Goal: Navigation & Orientation: Find specific page/section

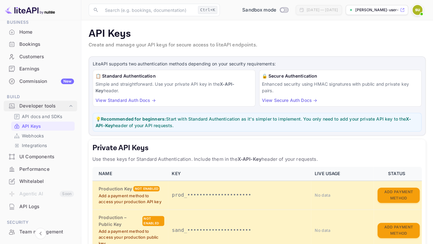
scroll to position [37, 0]
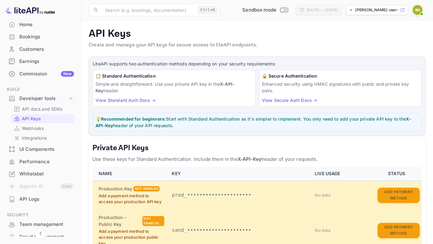
click at [40, 146] on div "UI Components" at bounding box center [40, 150] width 73 height 12
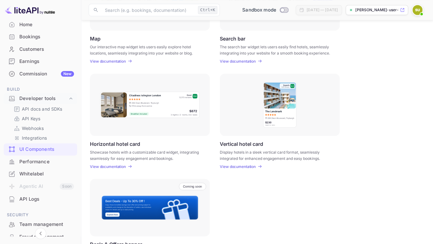
scroll to position [142, 0]
click at [230, 165] on p "View documentation" at bounding box center [238, 166] width 36 height 5
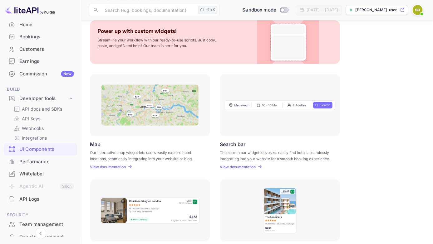
scroll to position [36, 0]
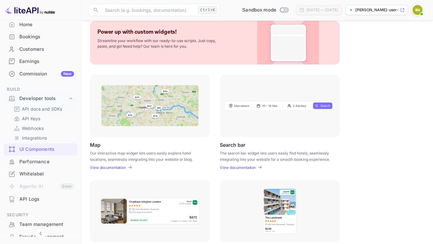
click at [46, 108] on p "API docs and SDKs" at bounding box center [42, 109] width 41 height 7
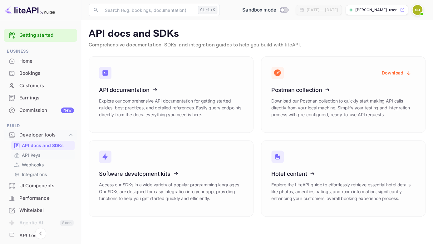
click at [44, 157] on link "API Keys" at bounding box center [43, 155] width 58 height 7
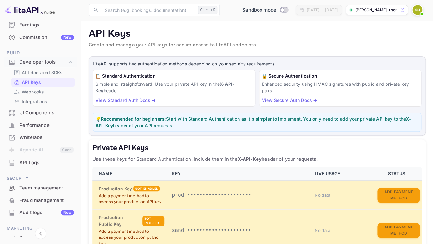
scroll to position [37, 0]
